Goal: Information Seeking & Learning: Learn about a topic

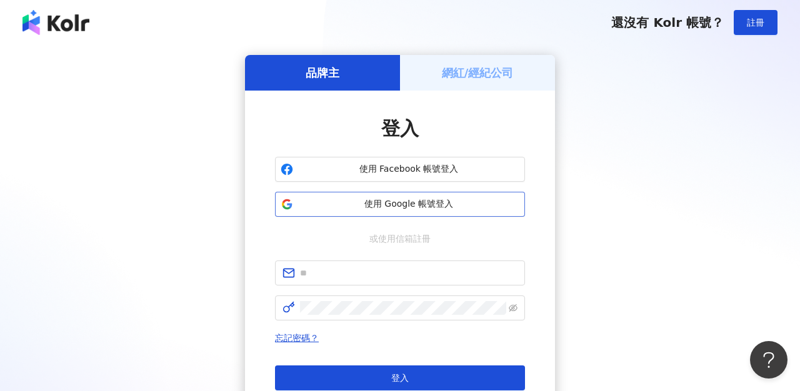
click at [416, 201] on span "使用 Google 帳號登入" at bounding box center [408, 204] width 221 height 12
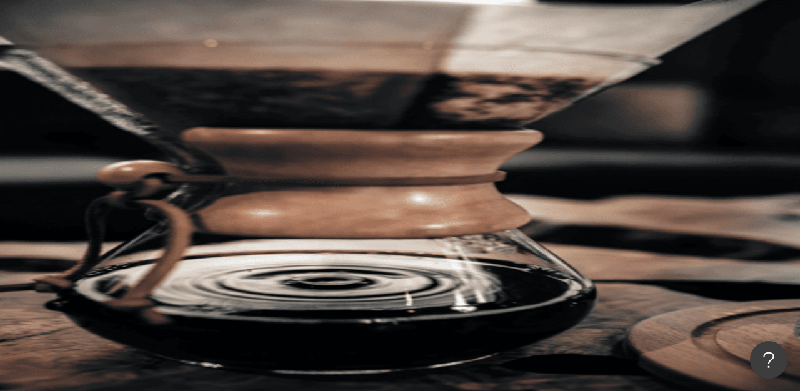
click at [181, 221] on icon at bounding box center [176, 225] width 9 height 9
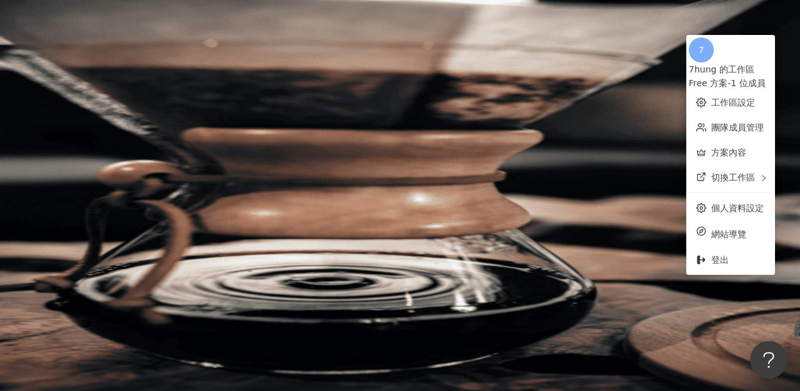
click at [362, 36] on div "el-icon-cs 預約線上 Demo 申請試用 繁體中文 7" at bounding box center [473, 125] width 652 height 250
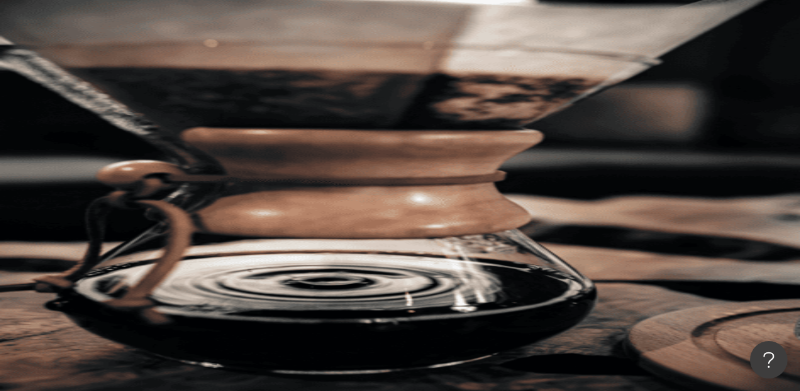
click at [329, 74] on input "search" at bounding box center [278, 62] width 101 height 24
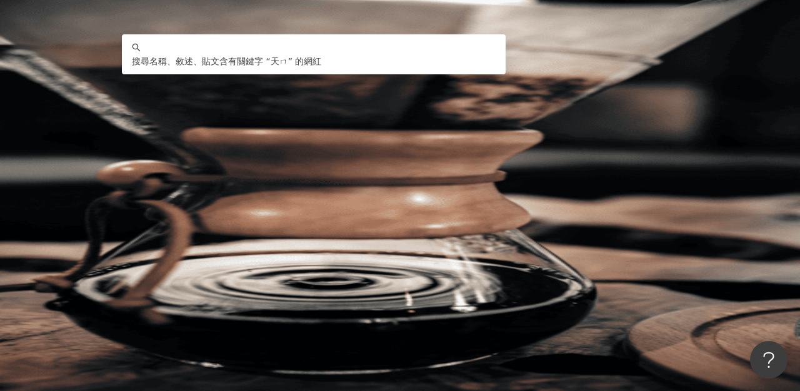
type input "**"
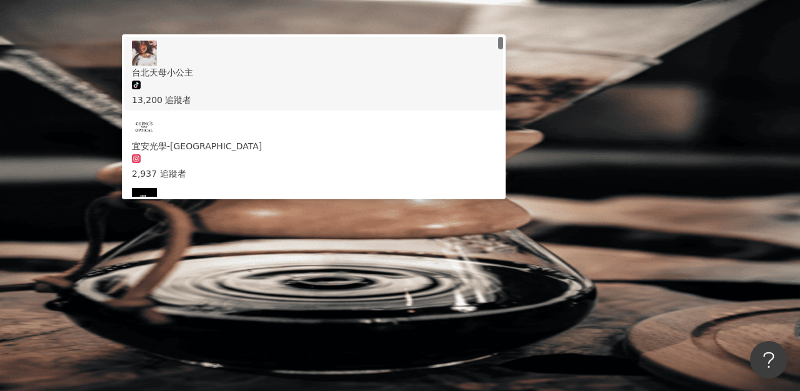
click at [336, 107] on div "13,200 追蹤者" at bounding box center [314, 100] width 364 height 14
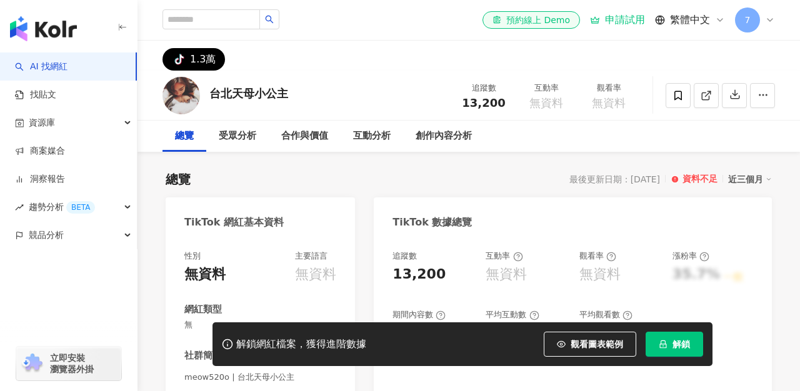
click at [374, 55] on div "tiktok-icon 1.3萬" at bounding box center [468, 56] width 662 height 30
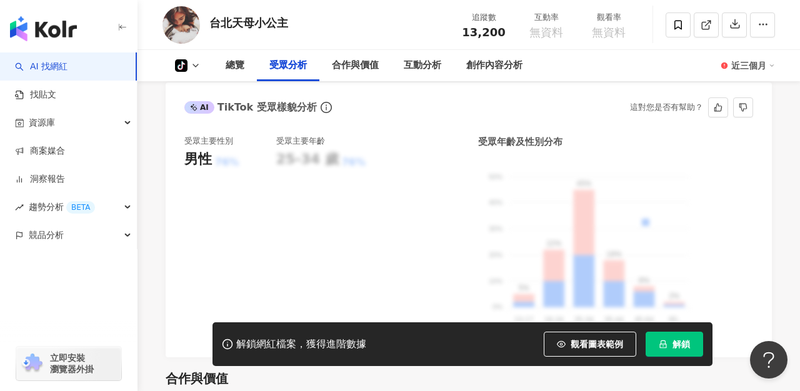
scroll to position [806, 0]
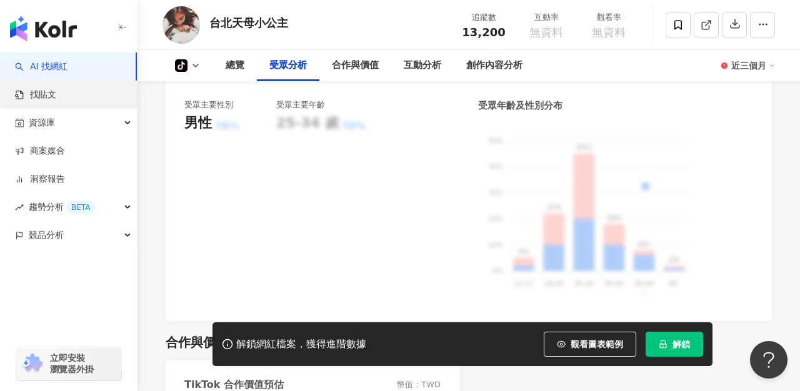
click at [56, 100] on link "找貼文" at bounding box center [35, 95] width 41 height 12
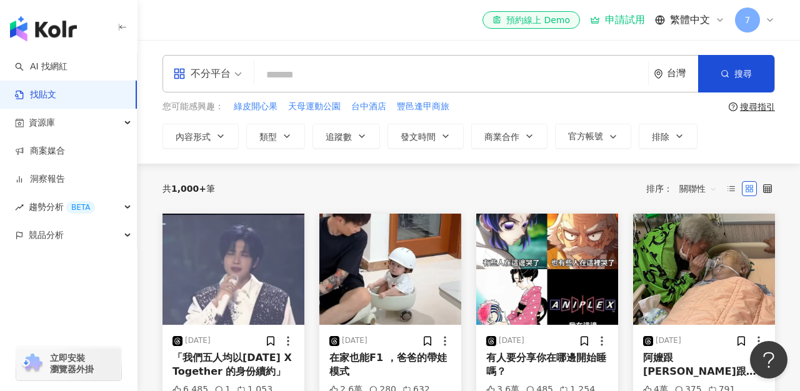
click at [319, 74] on input "search" at bounding box center [451, 74] width 384 height 27
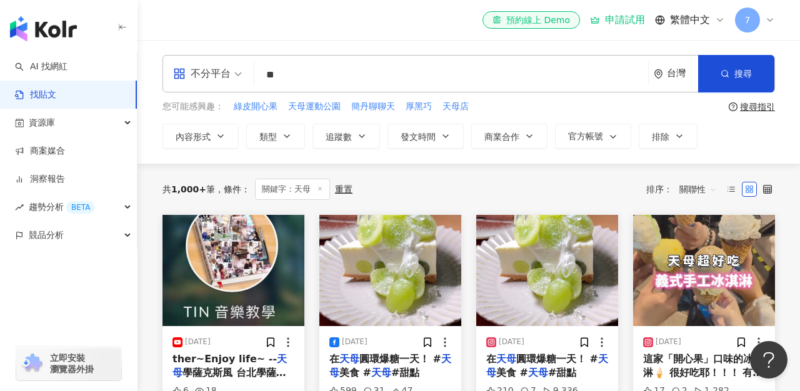
click at [309, 72] on input "**" at bounding box center [451, 74] width 384 height 27
type input "*"
type input "***"
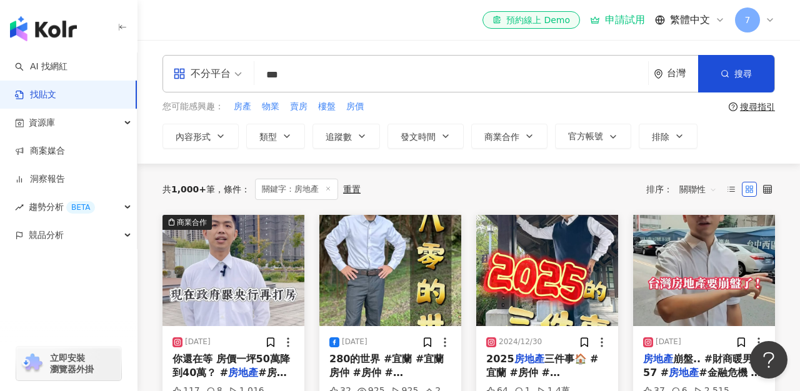
click at [137, 119] on ul "AI 找網紅 找貼文 資源庫 商案媒合 洞察報告 趨勢分析 BETA 競品分析" at bounding box center [68, 150] width 137 height 197
click at [131, 121] on div "資源庫" at bounding box center [68, 123] width 137 height 28
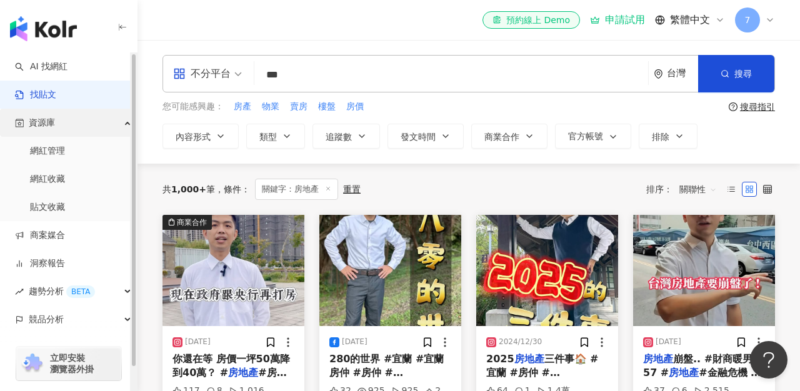
click at [121, 121] on div "資源庫" at bounding box center [68, 123] width 137 height 28
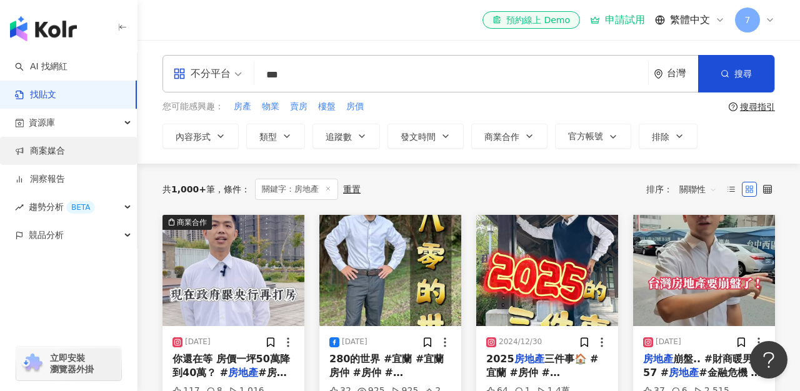
click at [65, 153] on link "商案媒合" at bounding box center [40, 151] width 50 height 12
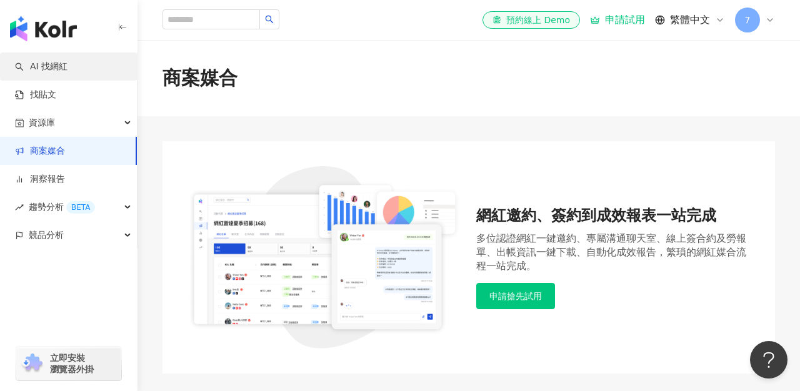
click at [67, 67] on link "AI 找網紅" at bounding box center [41, 67] width 52 height 12
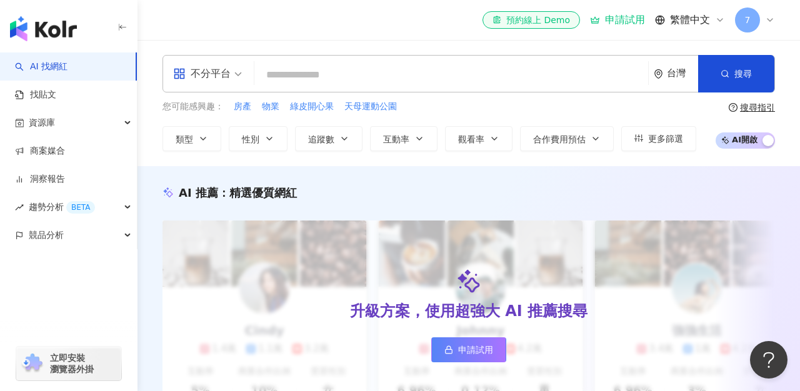
drag, startPoint x: 344, startPoint y: 58, endPoint x: 349, endPoint y: 67, distance: 10.9
click at [344, 59] on div "不分平台 台灣 搜尋" at bounding box center [468, 73] width 612 height 37
click at [350, 68] on input "search" at bounding box center [451, 75] width 384 height 24
click at [245, 109] on span "房產" at bounding box center [242, 107] width 17 height 12
type input "**"
